Goal: Task Accomplishment & Management: Manage account settings

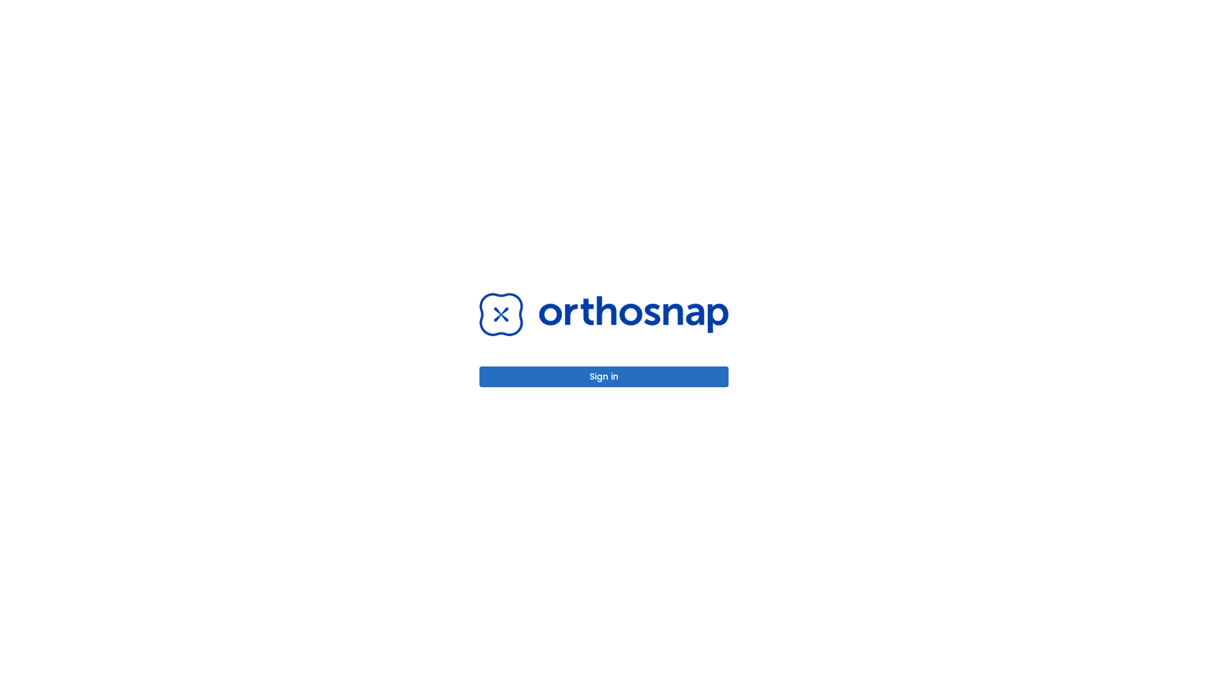
click at [604, 376] on button "Sign in" at bounding box center [603, 376] width 249 height 21
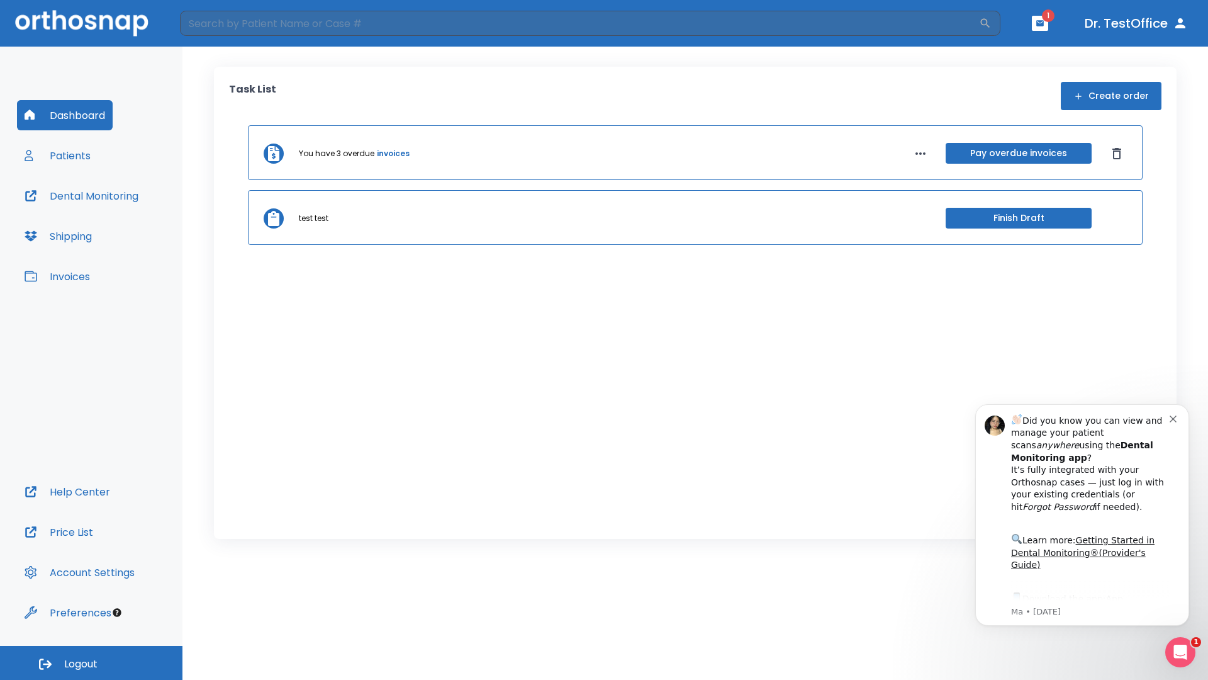
click at [91, 663] on span "Logout" at bounding box center [80, 664] width 33 height 14
